Goal: Task Accomplishment & Management: Use online tool/utility

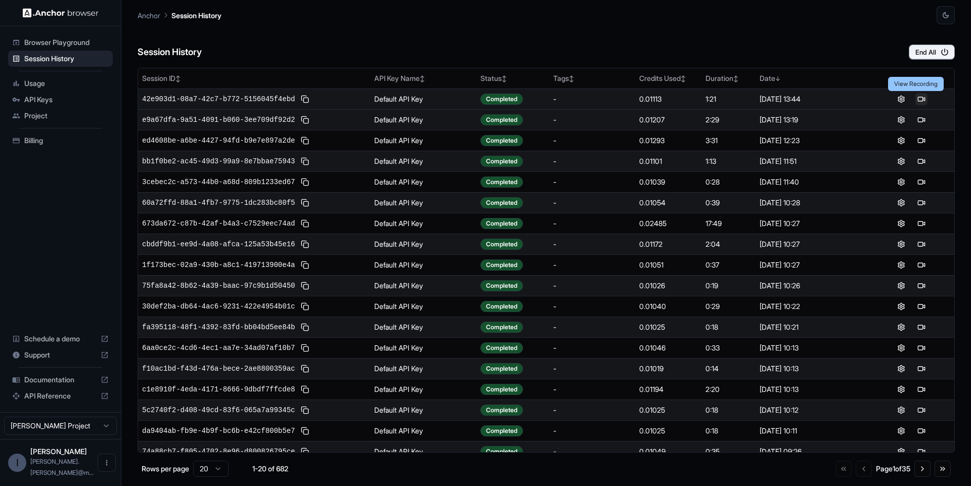
click at [922, 100] on button at bounding box center [922, 99] width 12 height 12
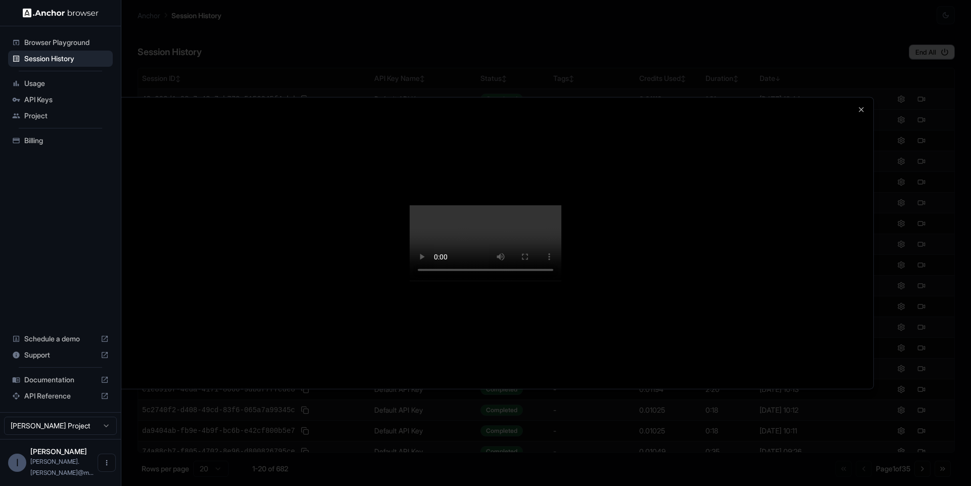
click at [826, 246] on div at bounding box center [486, 243] width 776 height 292
click at [842, 109] on div at bounding box center [486, 243] width 776 height 292
click at [862, 105] on icon "button" at bounding box center [861, 109] width 8 height 8
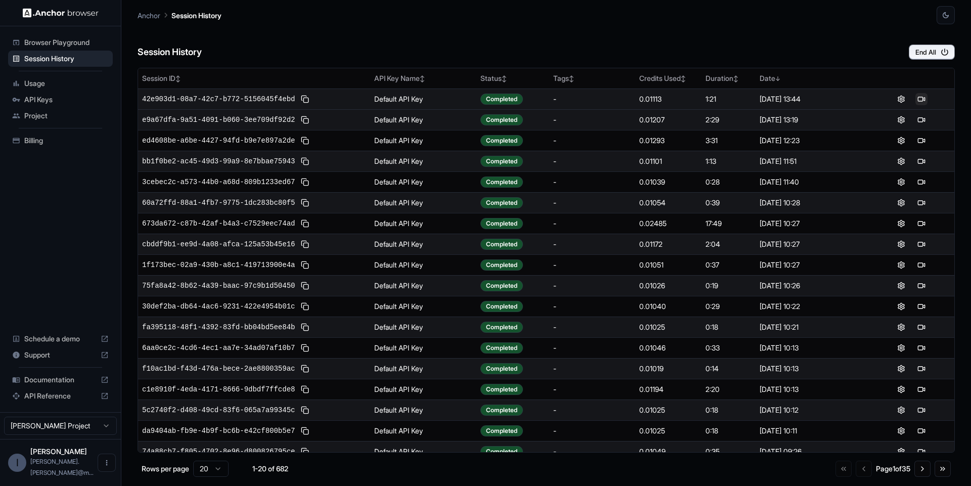
click at [919, 97] on button at bounding box center [922, 99] width 12 height 12
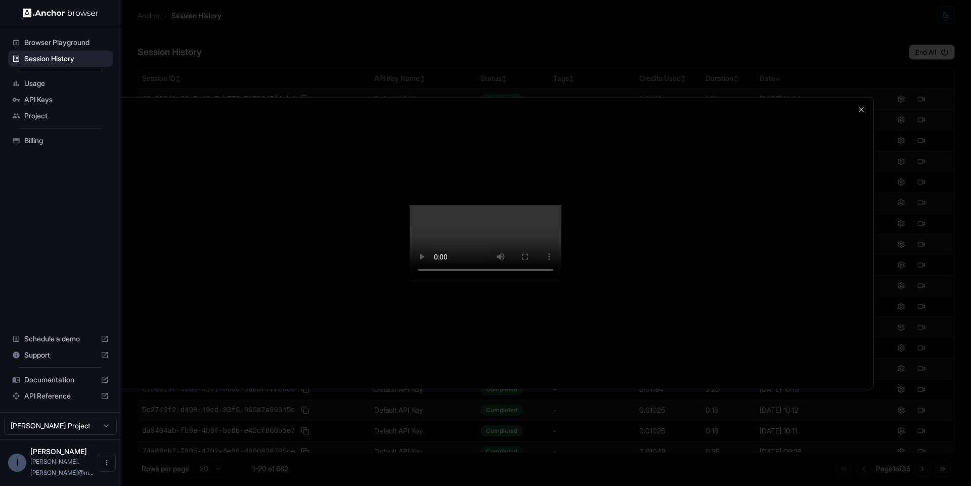
click at [914, 189] on div at bounding box center [485, 243] width 971 height 486
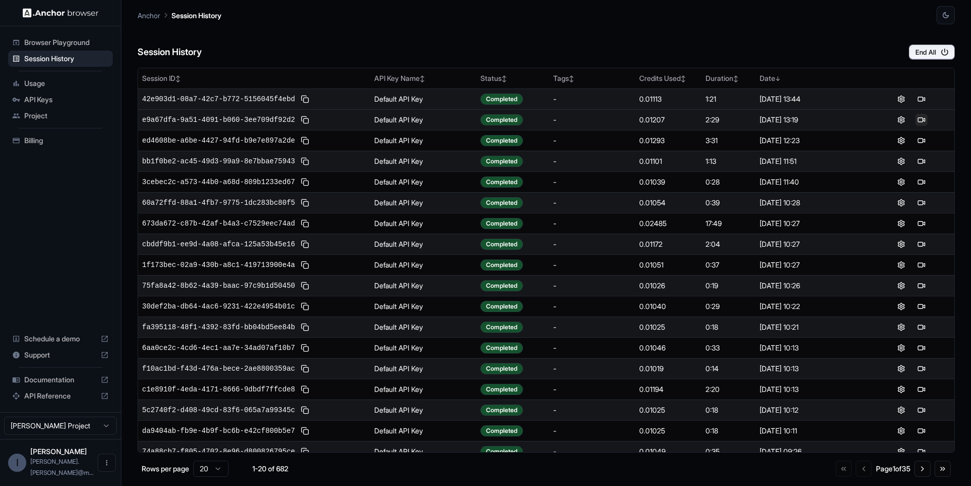
click at [918, 114] on button at bounding box center [922, 120] width 12 height 12
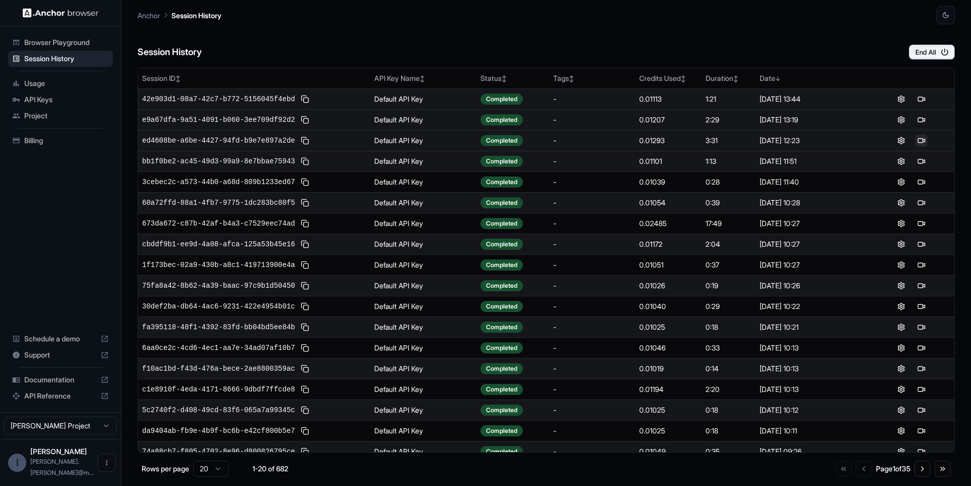
click at [916, 141] on button at bounding box center [922, 141] width 12 height 12
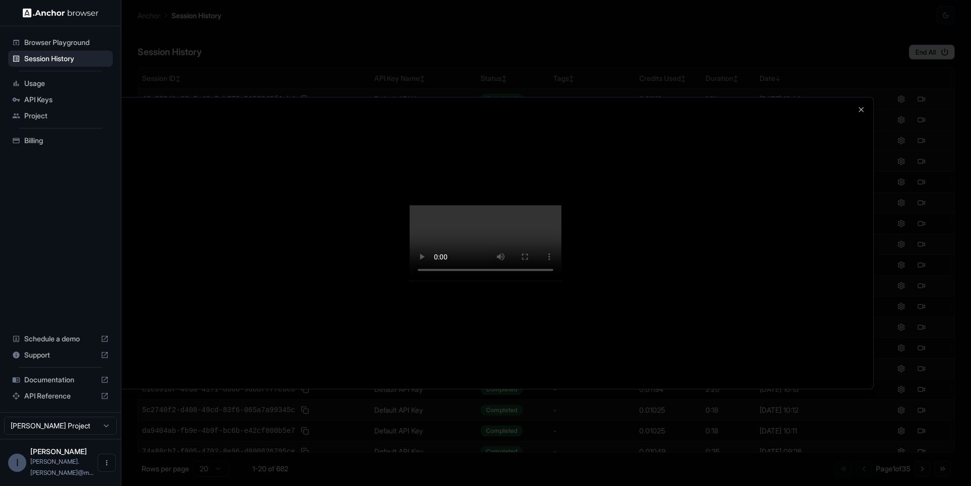
click at [865, 97] on div at bounding box center [486, 243] width 776 height 292
click at [862, 105] on icon "button" at bounding box center [861, 109] width 8 height 8
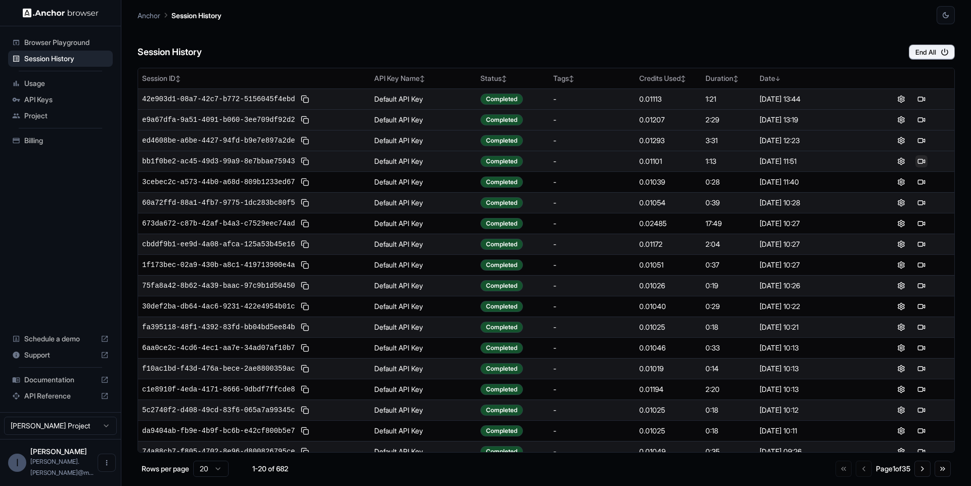
click at [917, 161] on button at bounding box center [922, 161] width 12 height 12
